Goal: Information Seeking & Learning: Learn about a topic

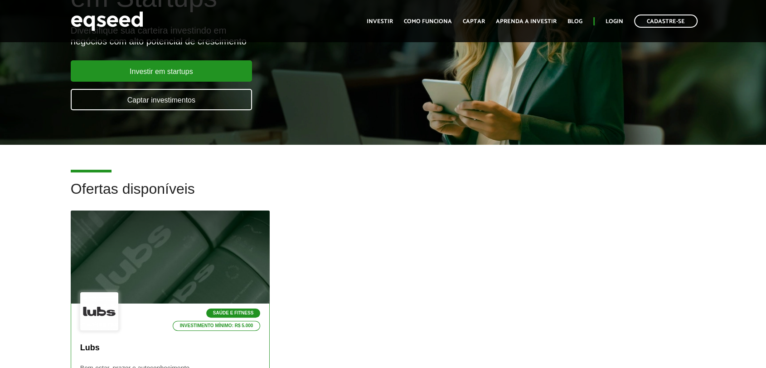
scroll to position [151, 0]
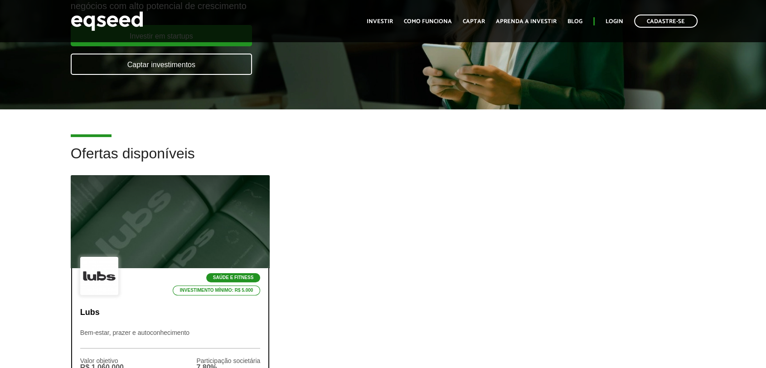
click at [173, 211] on div at bounding box center [170, 221] width 239 height 111
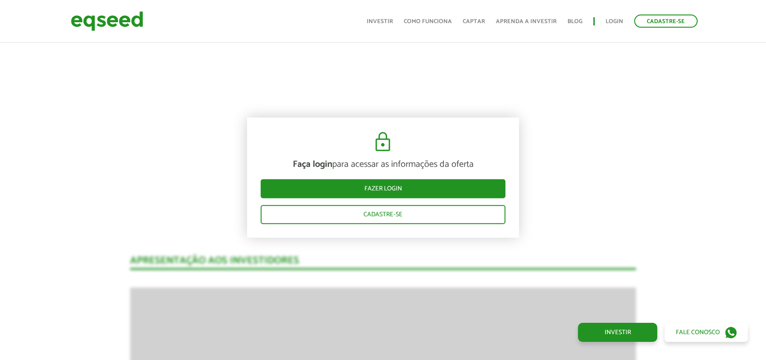
scroll to position [654, 0]
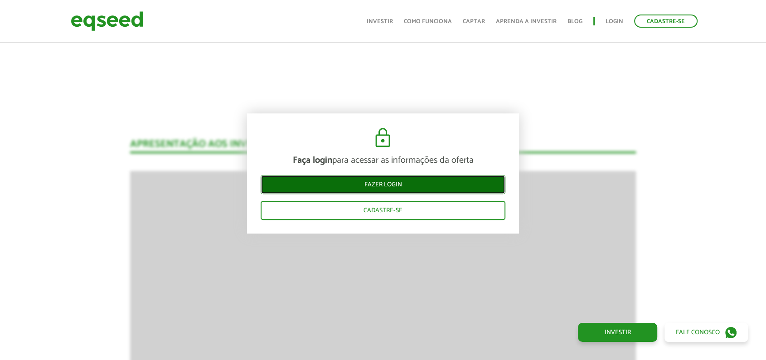
click at [419, 184] on link "Fazer login" at bounding box center [383, 184] width 245 height 19
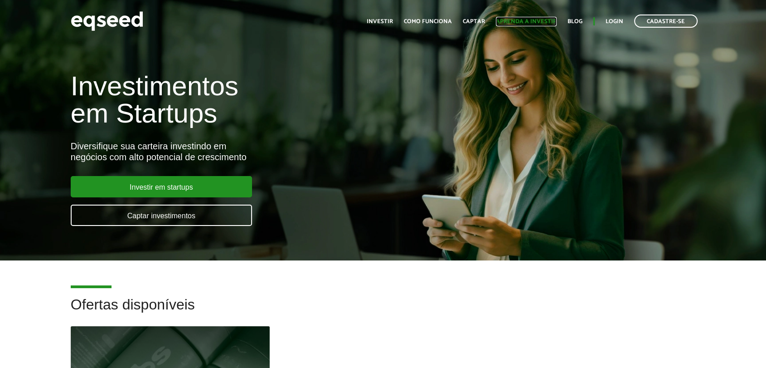
click at [525, 19] on link "Aprenda a investir" at bounding box center [526, 22] width 61 height 6
